Goal: Task Accomplishment & Management: Manage account settings

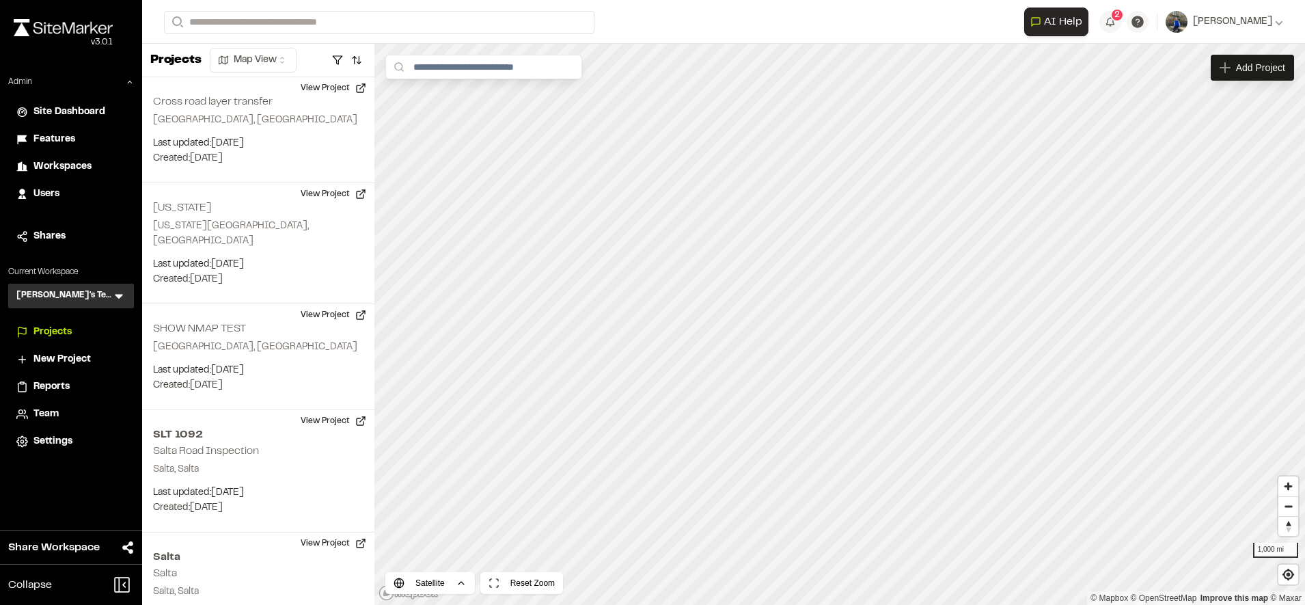
click at [49, 407] on span "Team" at bounding box center [45, 414] width 25 height 15
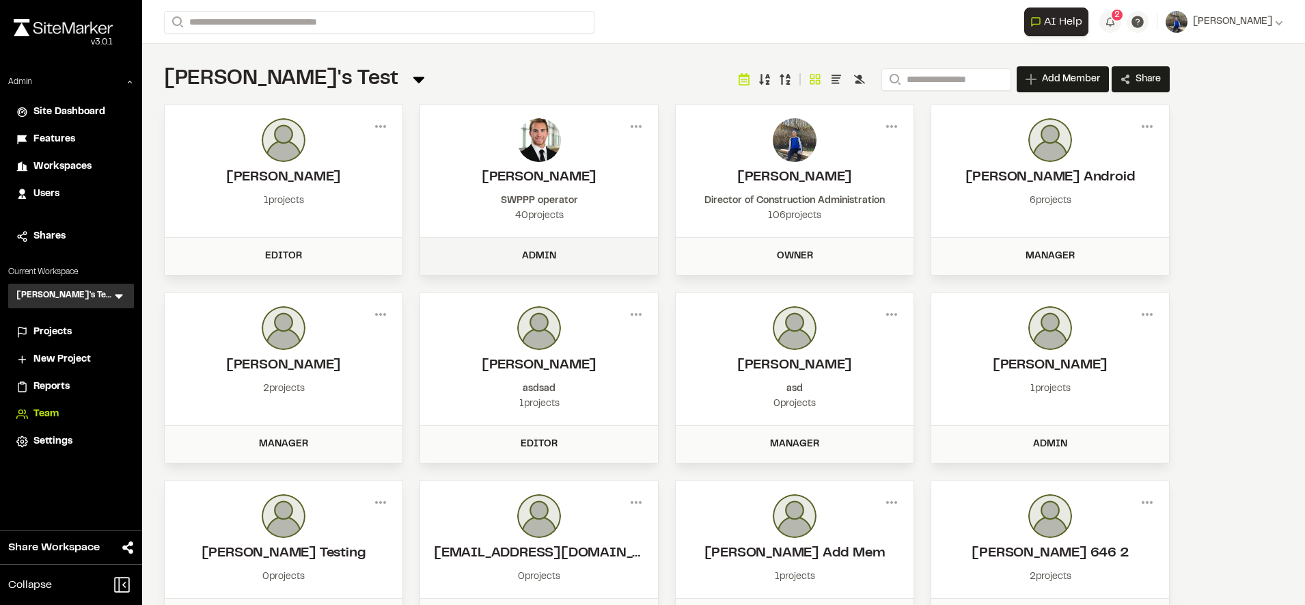
click at [570, 260] on div "Admin" at bounding box center [538, 256] width 221 height 15
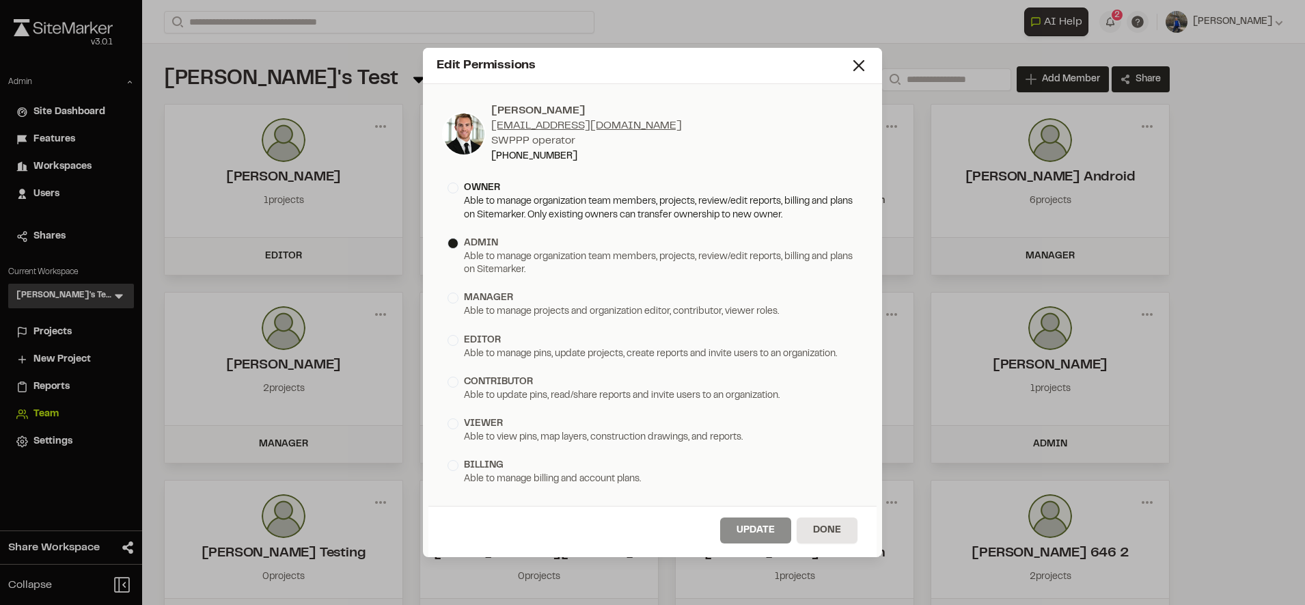
click at [559, 199] on div "Able to manage organization team members, projects, review/edit reports, billin…" at bounding box center [653, 208] width 410 height 27
click at [749, 531] on button "Update" at bounding box center [755, 530] width 71 height 26
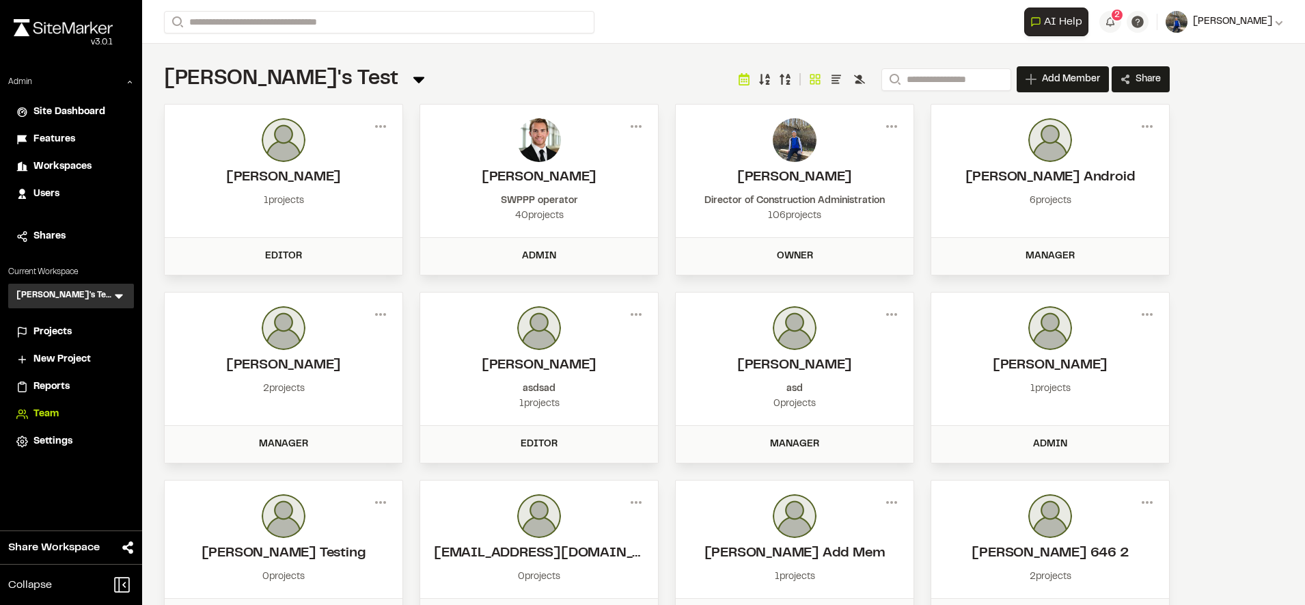
click at [1220, 28] on span "[PERSON_NAME]" at bounding box center [1232, 21] width 79 height 15
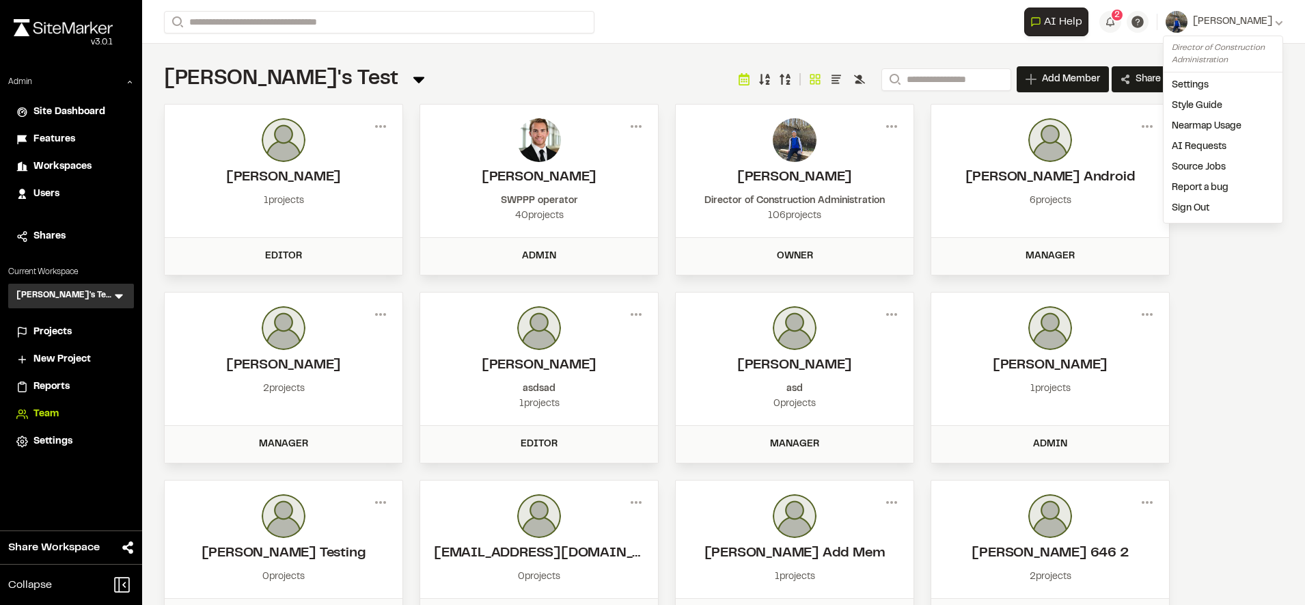
click at [1194, 206] on link "Sign Out" at bounding box center [1223, 208] width 119 height 20
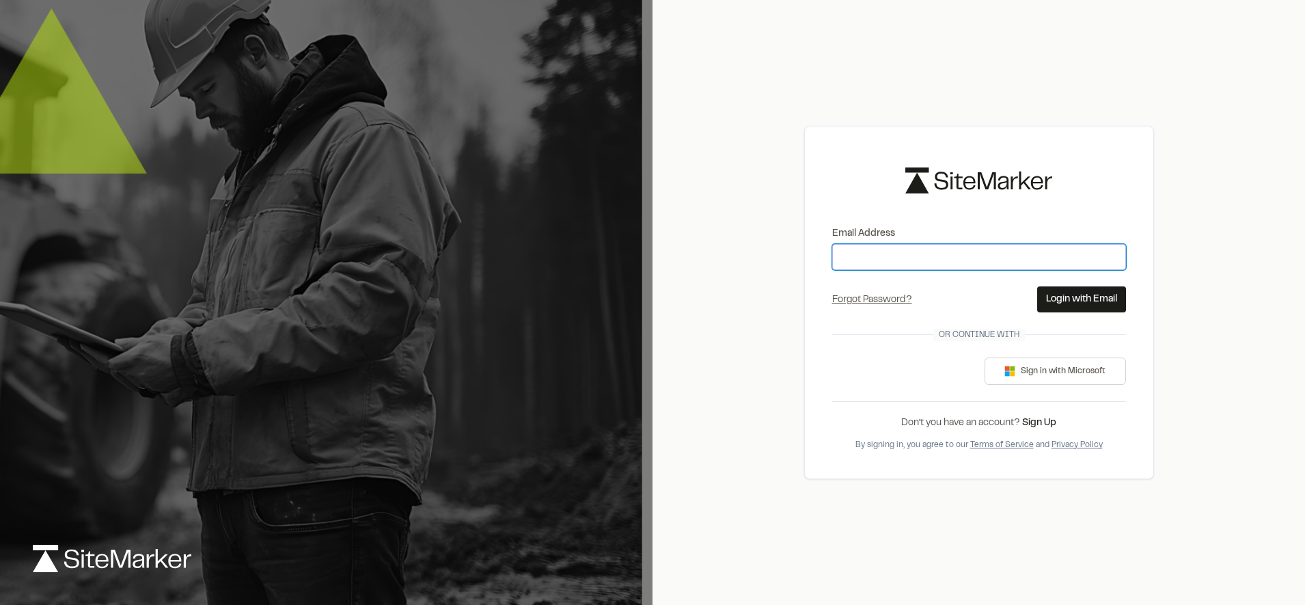
click at [936, 264] on input "Email Address" at bounding box center [979, 257] width 294 height 26
type input "**********"
click at [1087, 293] on button "Login with Email" at bounding box center [1081, 299] width 89 height 26
